Goal: Entertainment & Leisure: Consume media (video, audio)

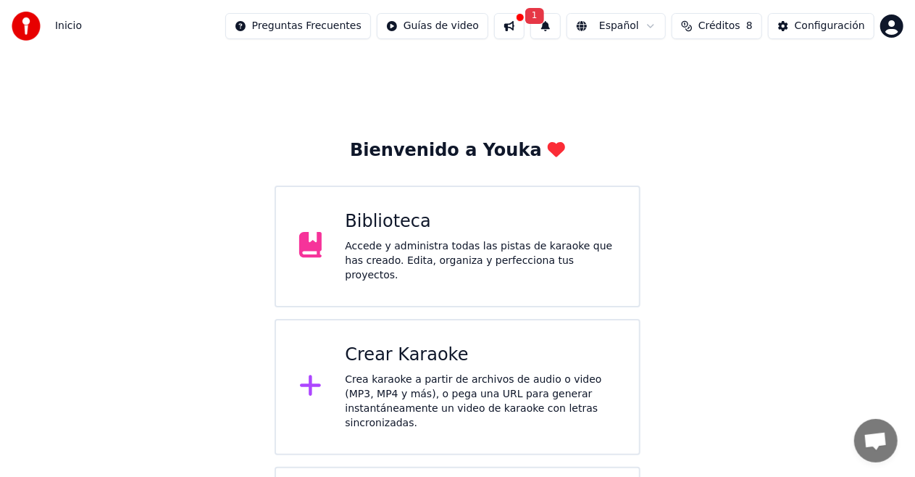
click at [488, 269] on div "Accede y administra todas las pistas de karaoke que has creado. Edita, organiza…" at bounding box center [480, 260] width 271 height 43
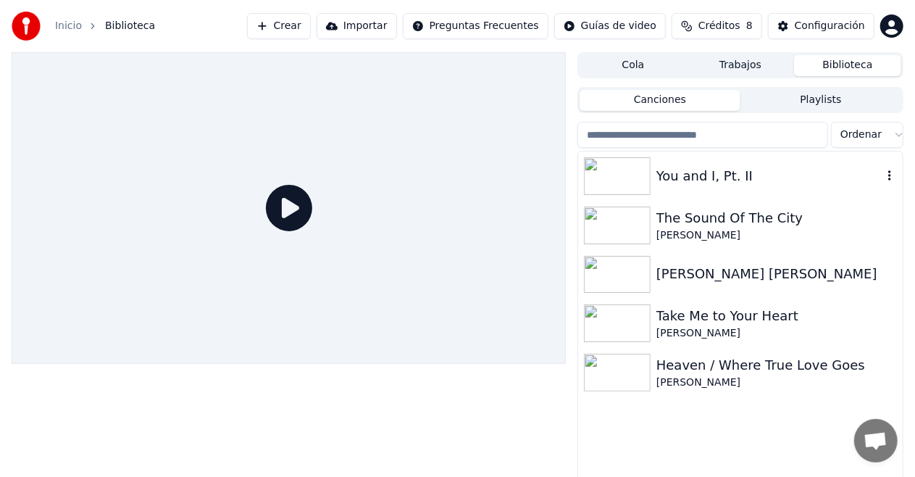
click at [620, 181] on img at bounding box center [617, 176] width 67 height 38
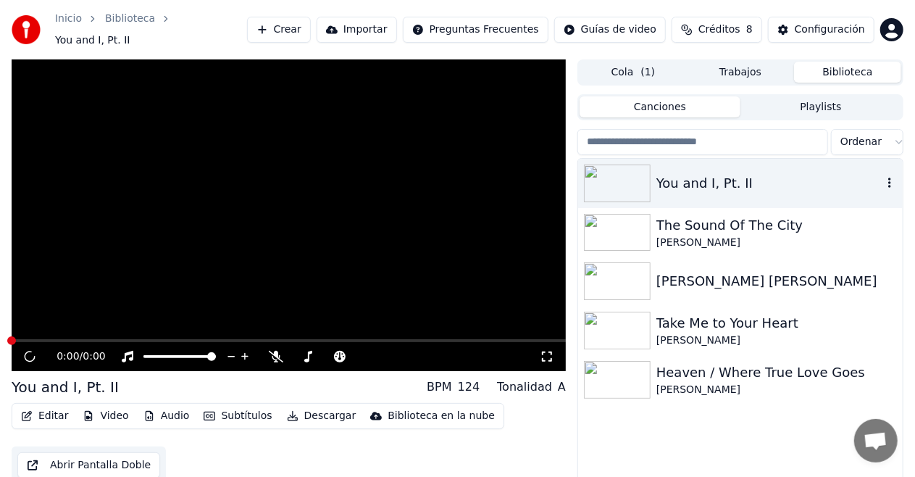
click at [620, 181] on img at bounding box center [617, 183] width 67 height 38
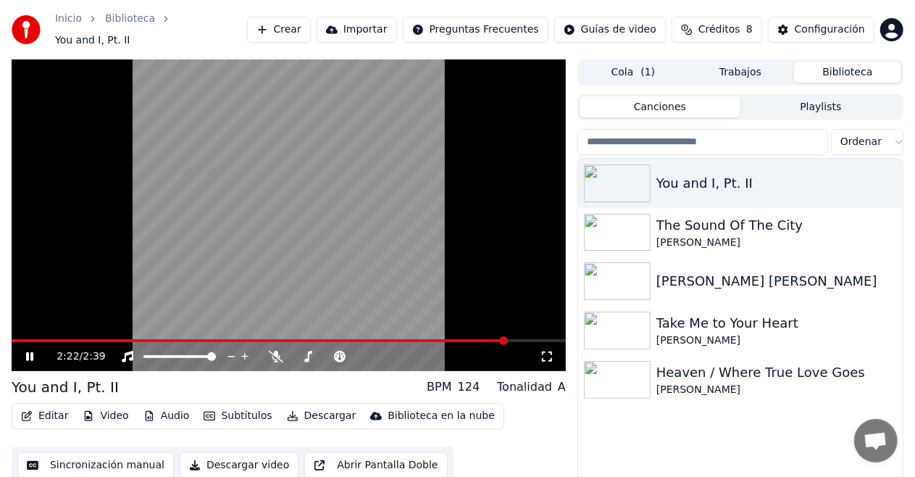
click at [149, 342] on div "2:22 / 2:39" at bounding box center [289, 356] width 554 height 29
click at [70, 342] on div "2:23 / 2:39" at bounding box center [289, 356] width 554 height 29
click at [45, 331] on video at bounding box center [289, 215] width 554 height 312
drag, startPoint x: 45, startPoint y: 331, endPoint x: 38, endPoint y: 339, distance: 10.8
click at [45, 336] on div "2:25 / 2:39" at bounding box center [289, 215] width 554 height 312
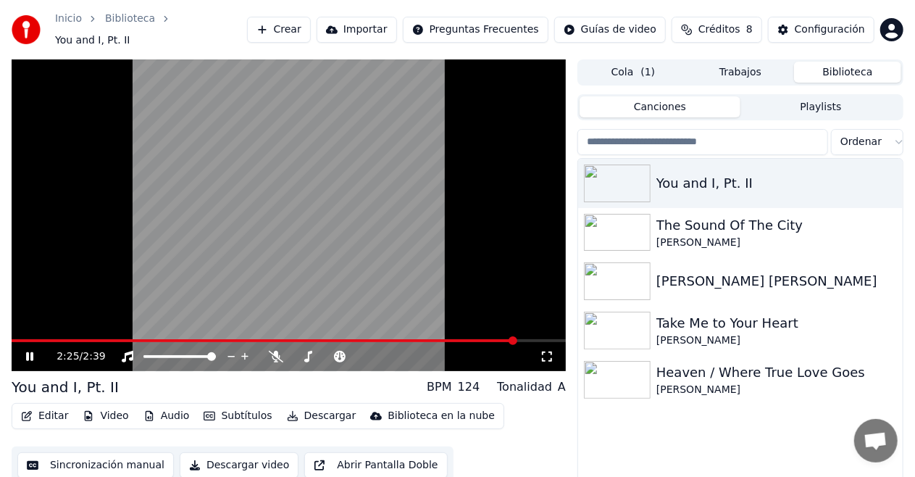
click at [36, 342] on div "2:25 / 2:39" at bounding box center [289, 356] width 554 height 29
click at [29, 339] on span at bounding box center [265, 340] width 506 height 3
click at [279, 351] on icon at bounding box center [276, 357] width 14 height 12
click at [209, 342] on div "2:24 / 2:39" at bounding box center [289, 356] width 554 height 29
click at [203, 339] on span at bounding box center [263, 340] width 503 height 3
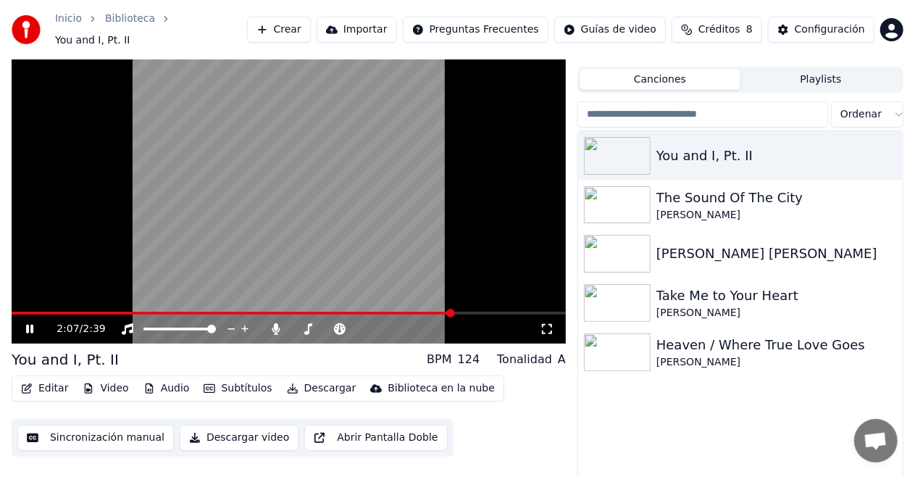
scroll to position [31, 0]
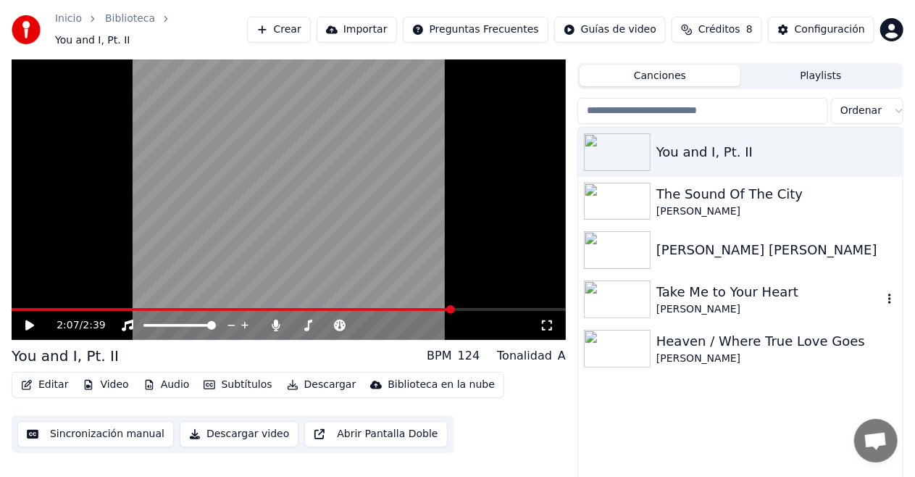
click at [617, 296] on img at bounding box center [617, 299] width 67 height 38
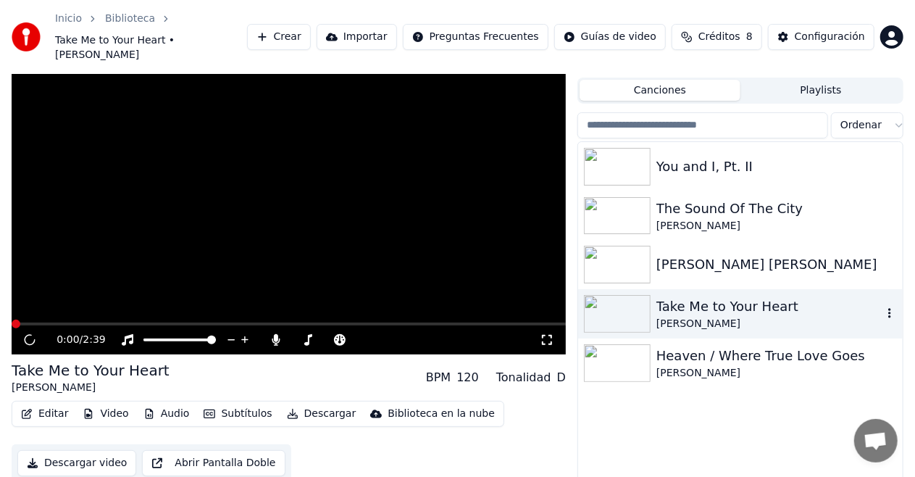
click at [617, 296] on img at bounding box center [617, 314] width 67 height 38
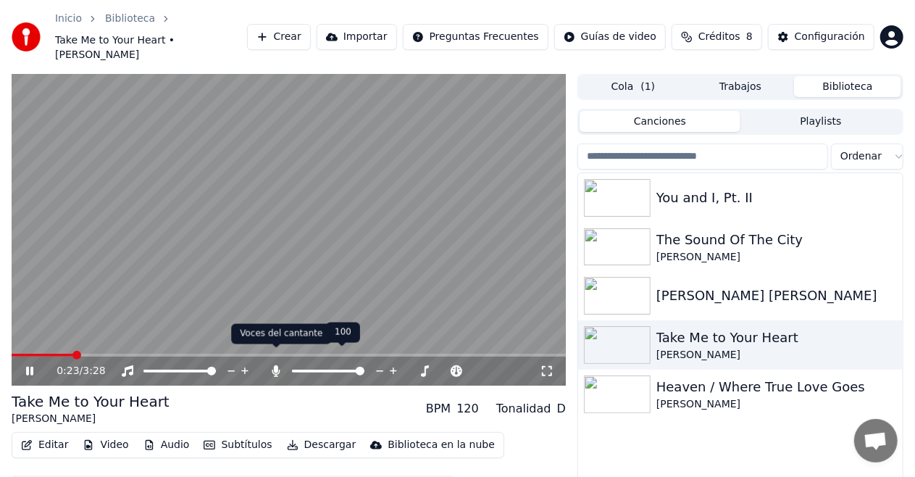
click at [272, 365] on icon at bounding box center [276, 371] width 8 height 12
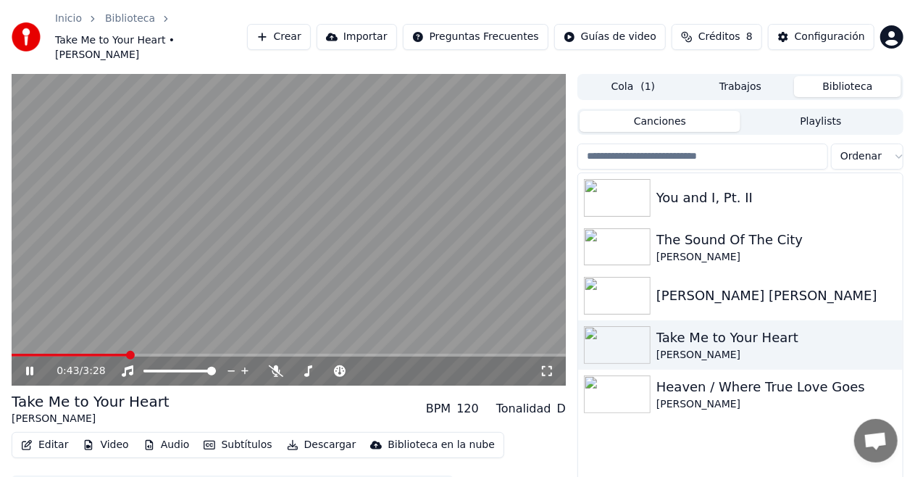
click at [91, 356] on div "0:43 / 3:28" at bounding box center [289, 370] width 554 height 29
click at [80, 354] on span at bounding box center [46, 355] width 69 height 3
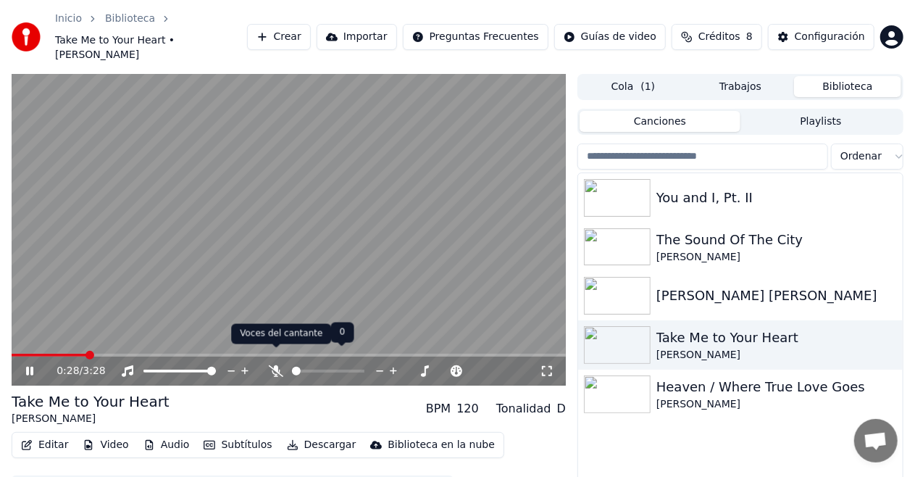
click at [274, 365] on icon at bounding box center [276, 371] width 14 height 12
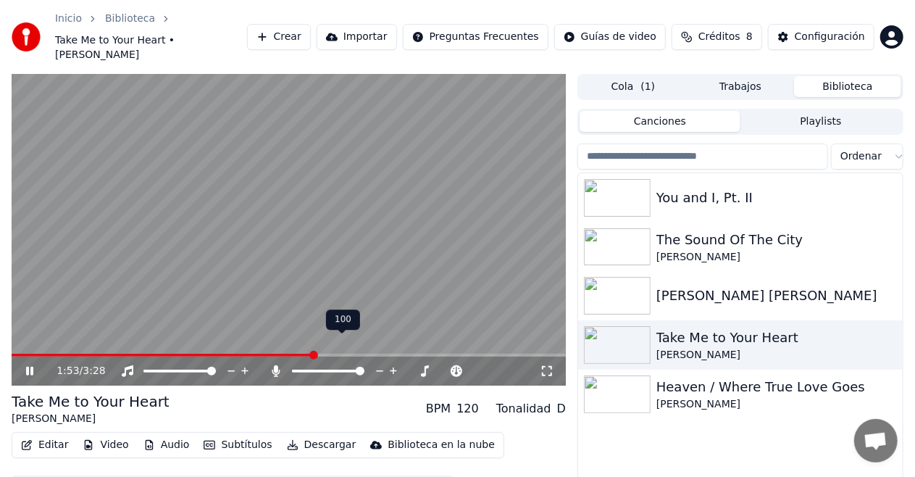
scroll to position [38, 0]
